Goal: Information Seeking & Learning: Learn about a topic

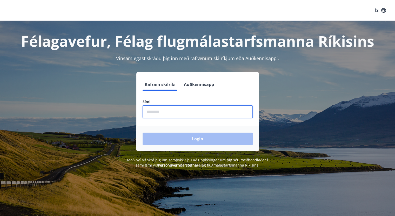
click at [160, 112] on input "phone" at bounding box center [197, 112] width 110 height 13
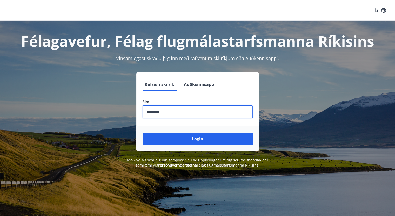
type input "********"
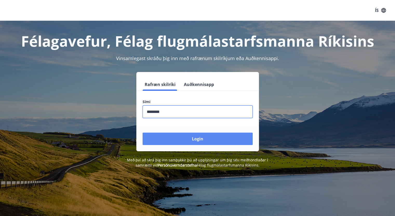
click at [194, 144] on button "Login" at bounding box center [197, 139] width 110 height 12
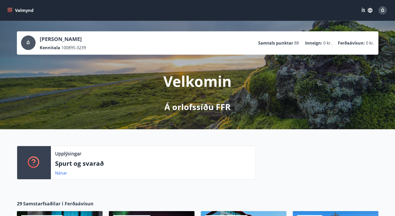
click at [280, 46] on ul "Samtals punktar 88 Inneign : 0 kr. Ferðaávísun : 0 kr." at bounding box center [316, 43] width 116 height 10
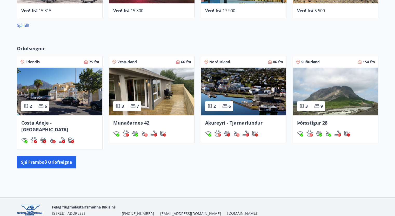
scroll to position [253, 0]
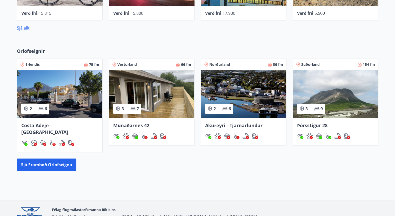
click at [49, 125] on span "Costa Adeje -[GEOGRAPHIC_DATA]" at bounding box center [44, 128] width 47 height 13
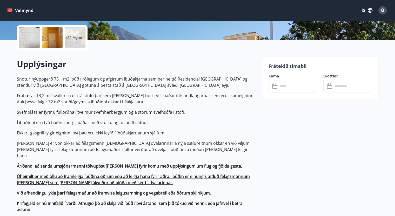
scroll to position [115, 0]
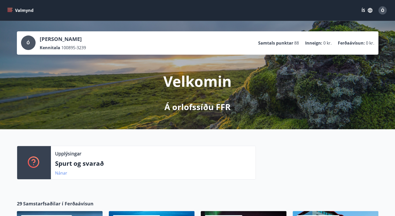
click at [58, 171] on link "Nánar" at bounding box center [61, 173] width 12 height 6
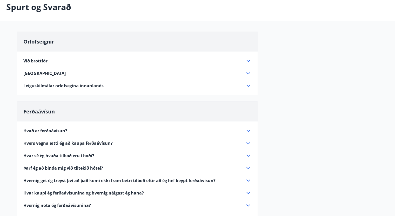
scroll to position [29, 0]
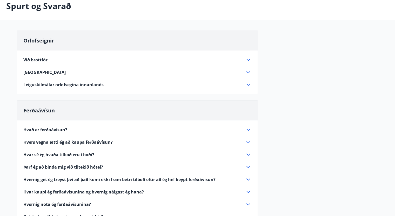
click at [41, 129] on span "Hvað er ferðaávísun?" at bounding box center [45, 130] width 44 height 6
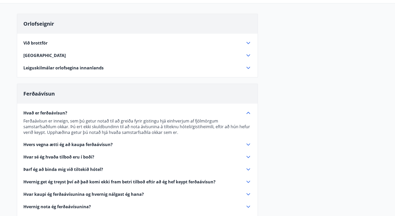
scroll to position [46, 0]
click at [51, 145] on span "Hvers vegna ætti ég að kaupa ferðaávísun?" at bounding box center [67, 145] width 89 height 6
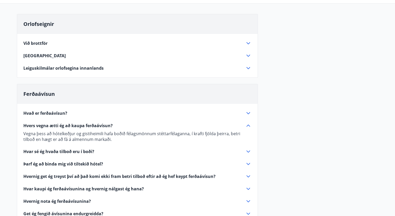
click at [47, 114] on span "Hvað er ferðaávísun?" at bounding box center [45, 114] width 44 height 6
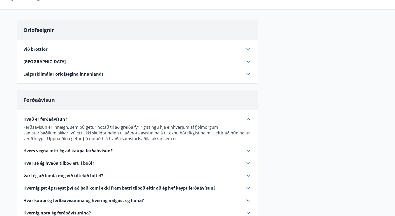
scroll to position [39, 0]
click at [47, 75] on span "Leiguskilmálar orlofsegina innanlands" at bounding box center [63, 75] width 80 height 6
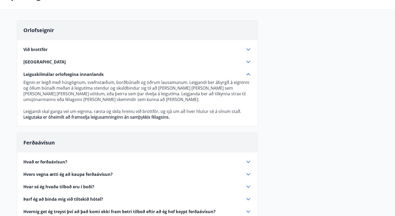
click at [30, 63] on span "[GEOGRAPHIC_DATA]" at bounding box center [44, 62] width 42 height 6
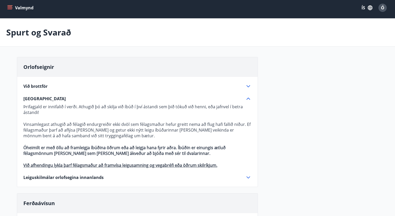
scroll to position [0, 0]
